Goal: Task Accomplishment & Management: Use online tool/utility

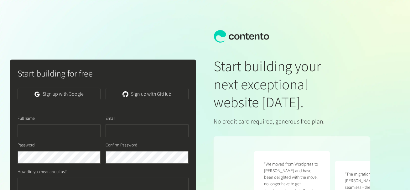
scroll to position [0, 161]
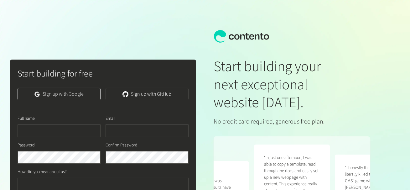
click at [79, 93] on link "Sign up with Google" at bounding box center [59, 94] width 83 height 13
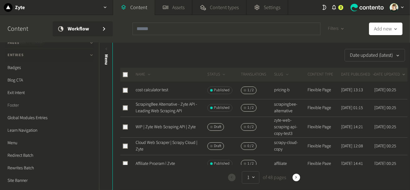
scroll to position [179, 0]
click at [13, 101] on link "Footer" at bounding box center [49, 104] width 89 height 13
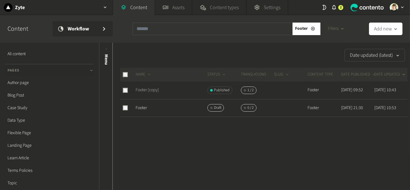
click at [155, 90] on link "Footer [copy]" at bounding box center [147, 90] width 23 height 6
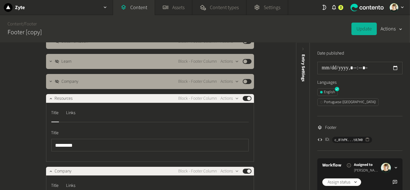
scroll to position [431, 0]
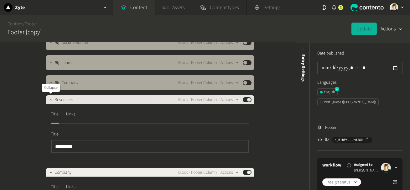
click at [54, 101] on button "button" at bounding box center [51, 99] width 8 height 8
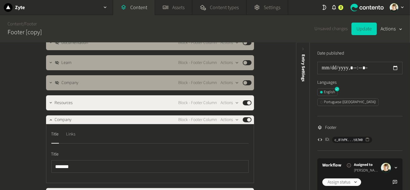
click at [71, 136] on div "Links" at bounding box center [70, 134] width 9 height 10
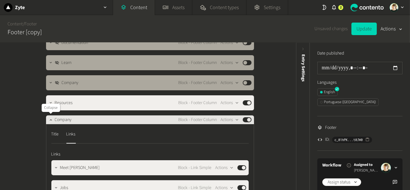
click at [49, 122] on div at bounding box center [51, 119] width 8 height 9
click at [50, 119] on icon "button" at bounding box center [51, 119] width 2 height 1
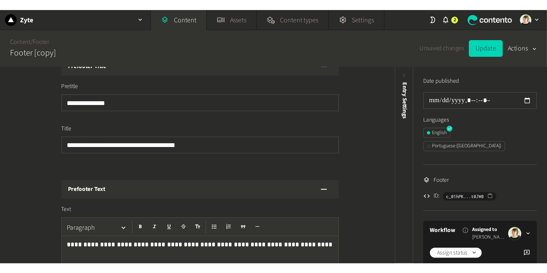
scroll to position [0, 0]
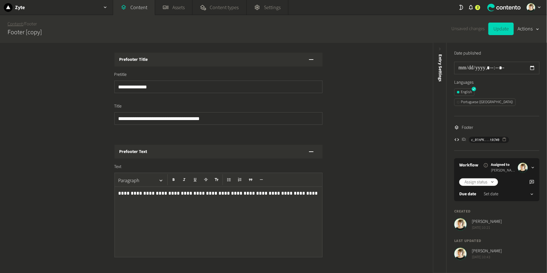
click at [13, 24] on link "Content" at bounding box center [15, 24] width 15 height 7
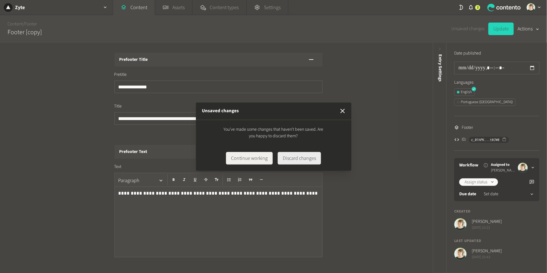
click at [290, 153] on button "Discard changes" at bounding box center [298, 158] width 43 height 13
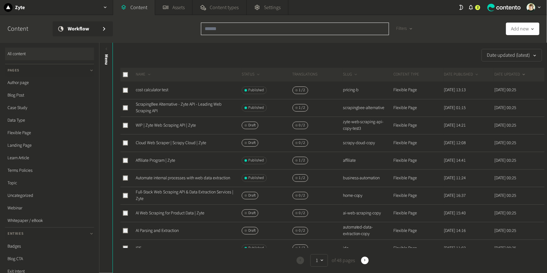
click at [224, 29] on input "text" at bounding box center [295, 29] width 188 height 13
paste input "**********"
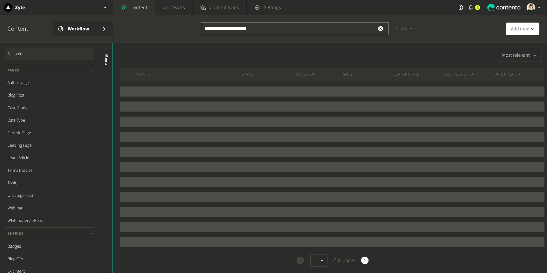
click at [269, 30] on input "**********" at bounding box center [295, 29] width 188 height 13
type input "**********"
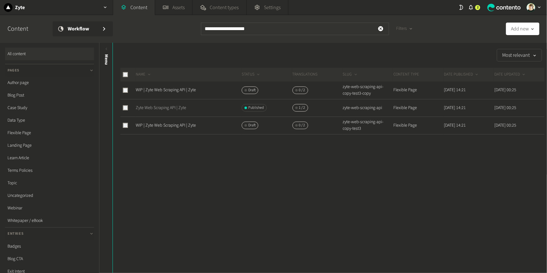
click at [173, 106] on link "Zyte Web Scraping API | Zyte" at bounding box center [161, 108] width 50 height 6
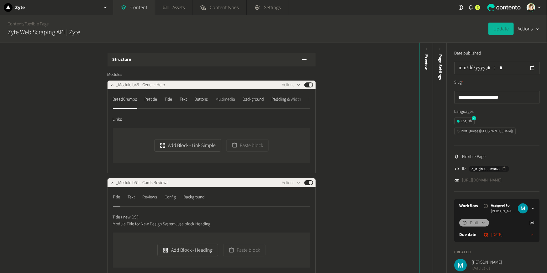
click at [232, 98] on div "Multimedia" at bounding box center [225, 99] width 20 height 10
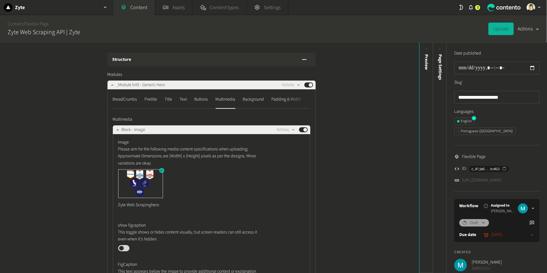
click at [163, 170] on icon "button" at bounding box center [161, 170] width 4 height 4
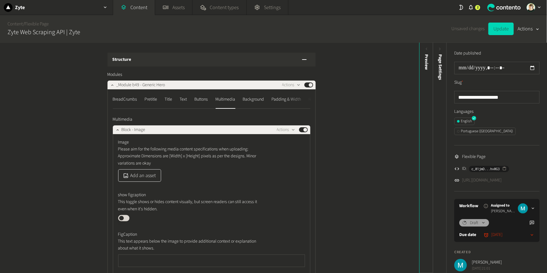
click at [143, 174] on button "Add an asset" at bounding box center [139, 175] width 43 height 13
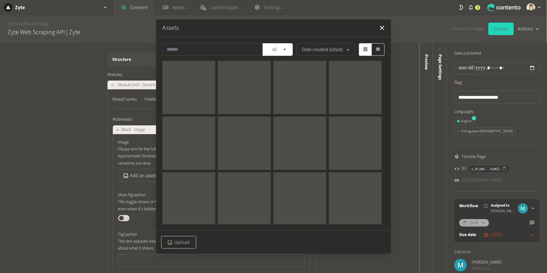
click at [185, 246] on button "Upload" at bounding box center [178, 242] width 35 height 13
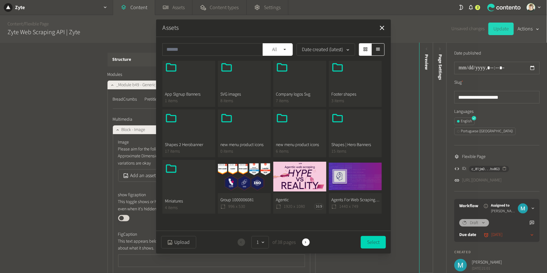
scroll to position [104, 0]
click at [243, 181] on button "Group 1000006081 996 x 530" at bounding box center [244, 186] width 53 height 54
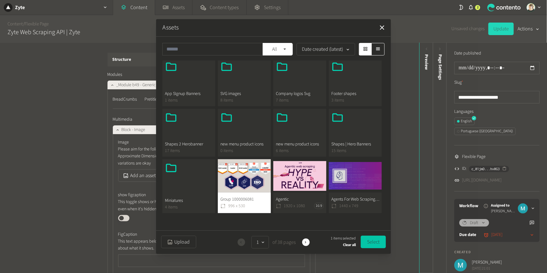
click at [369, 240] on button "Select" at bounding box center [372, 242] width 25 height 13
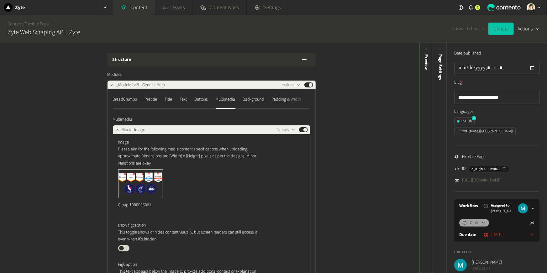
click at [495, 35] on button "Update" at bounding box center [500, 29] width 25 height 13
click at [501, 177] on link "https://dev.zyte.com/zyte-web-scraping-api" at bounding box center [481, 180] width 39 height 7
